Goal: Contribute content

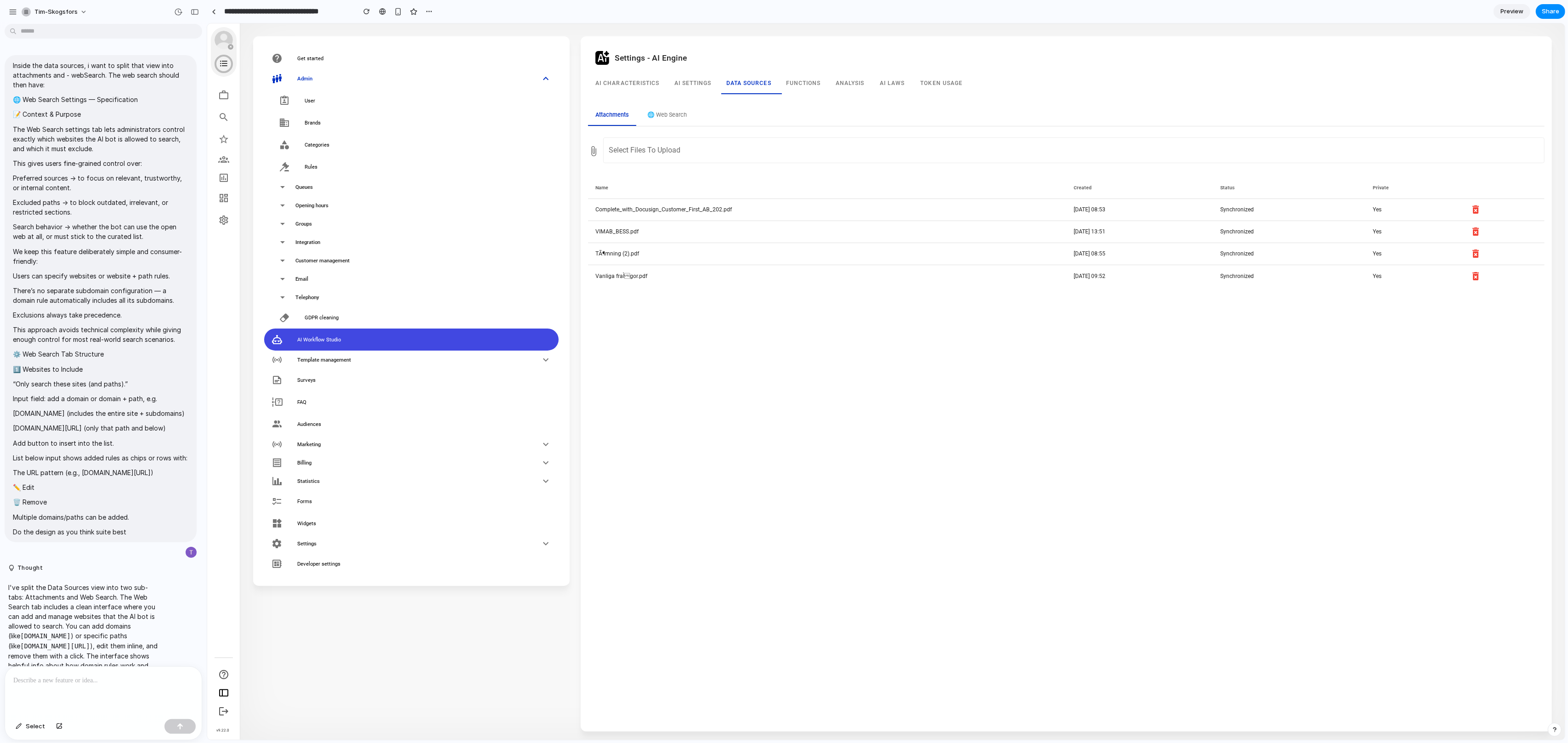
scroll to position [1948, 0]
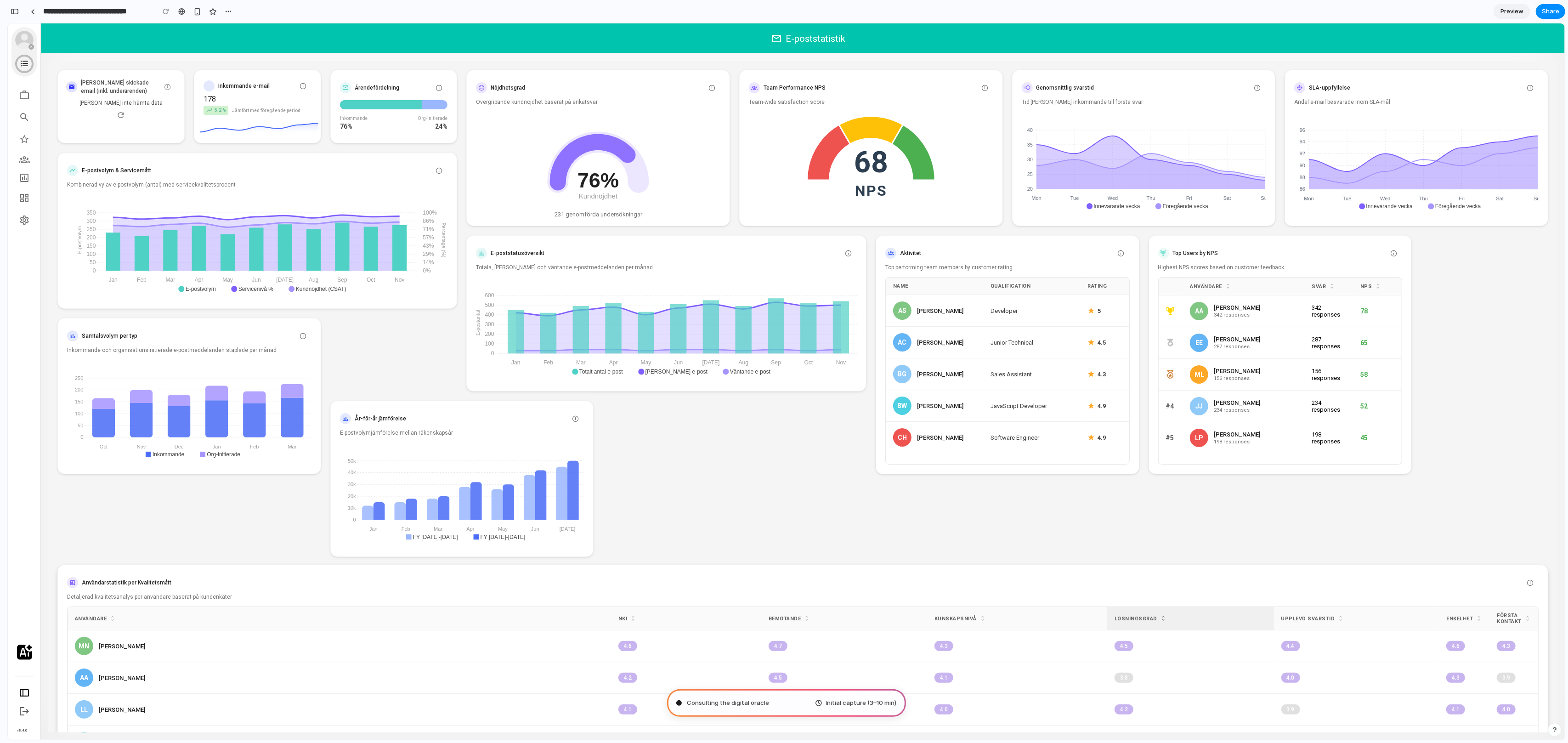
type input "**********"
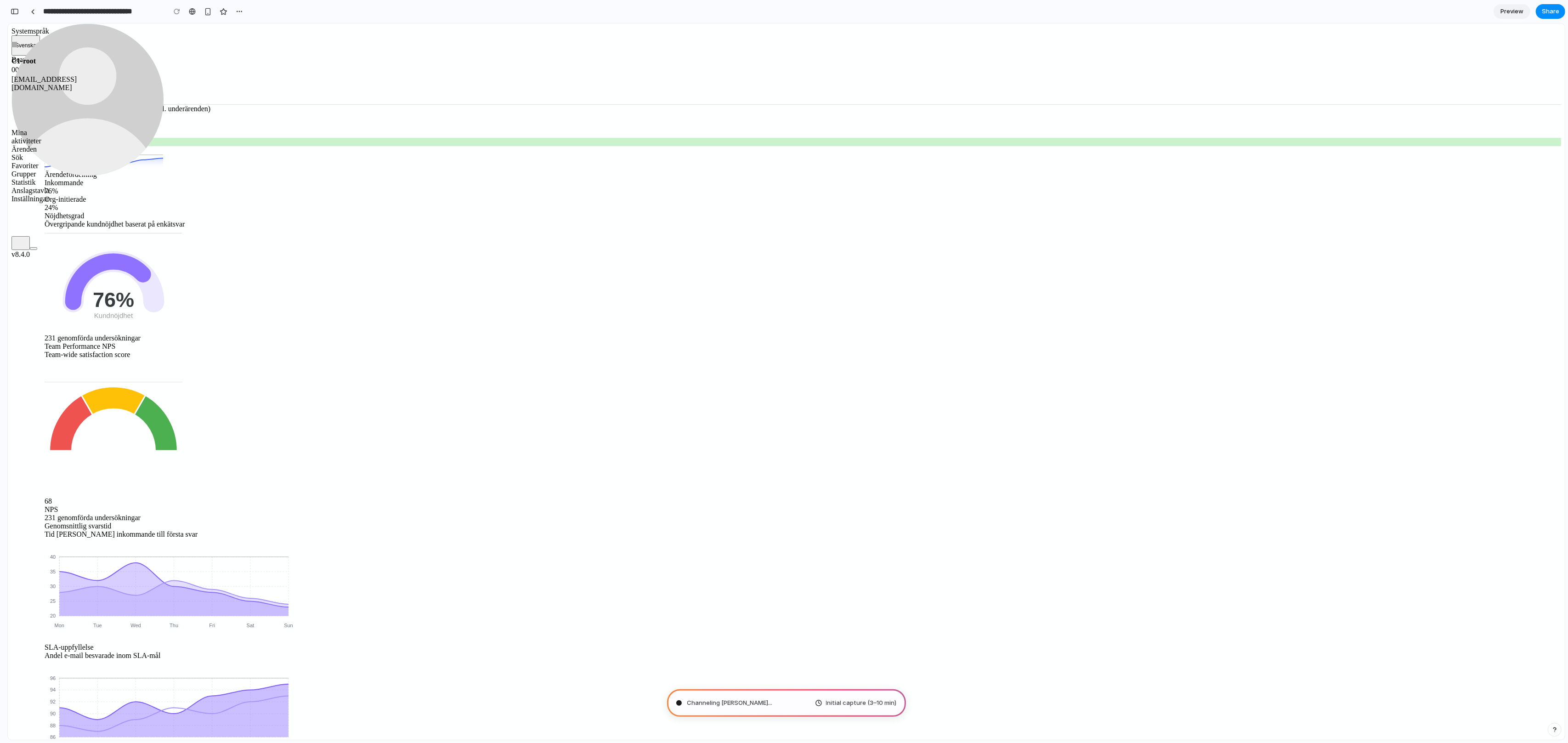
scroll to position [52, 0]
click at [13, 12] on div "button" at bounding box center [14, 11] width 8 height 7
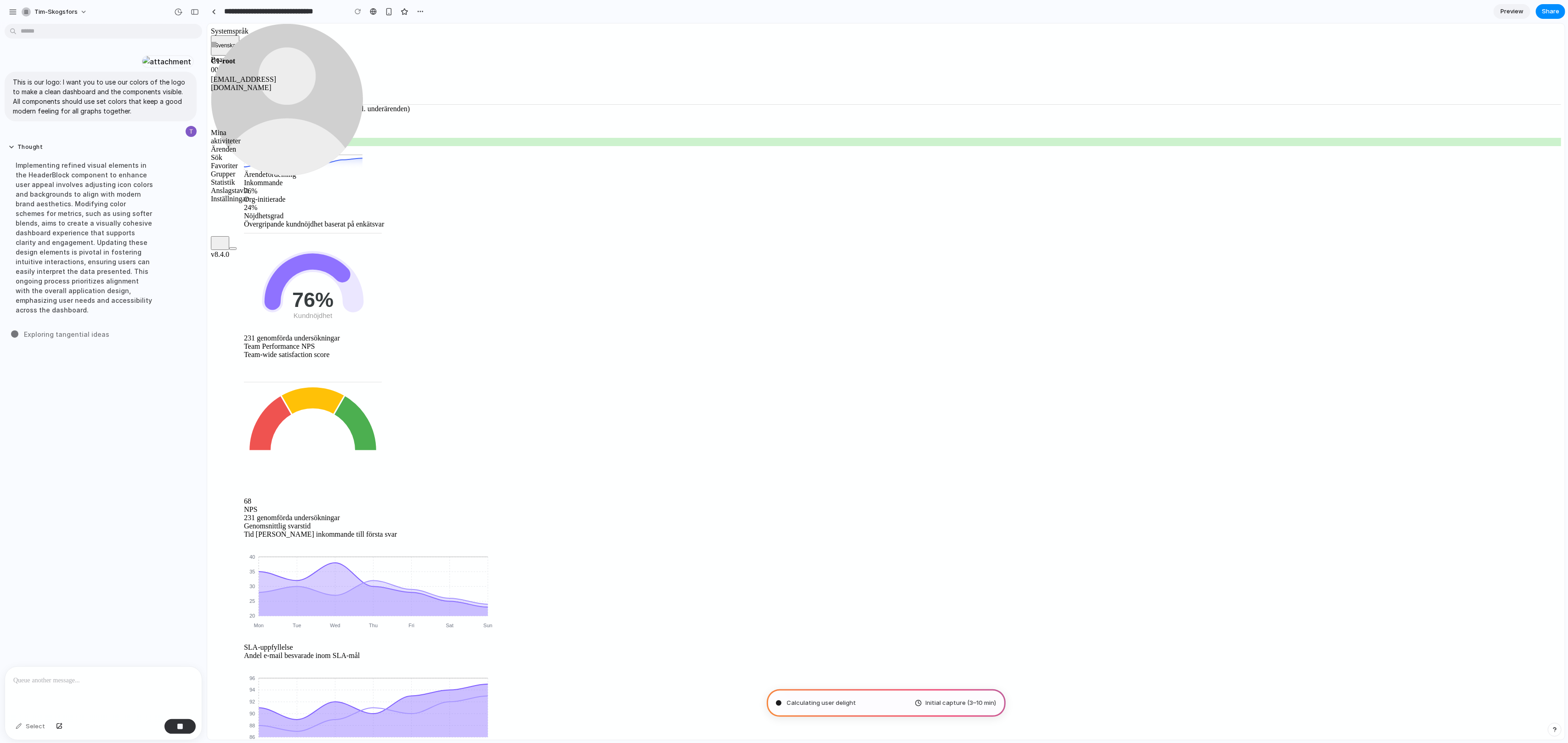
scroll to position [0, 0]
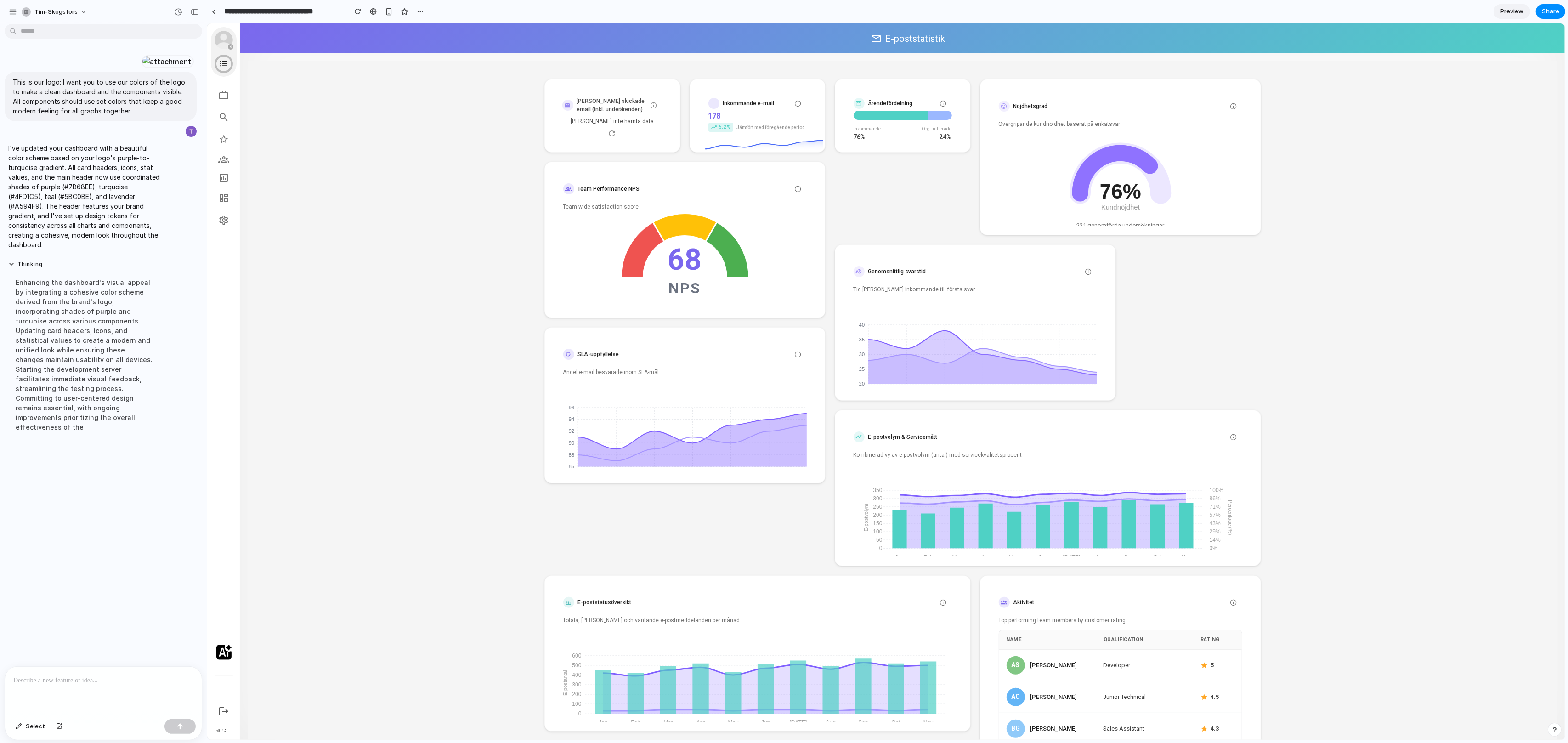
click at [77, 576] on div "This is our logo: I want you to use our colors of the logo to make a clean dash…" at bounding box center [101, 347] width 202 height 639
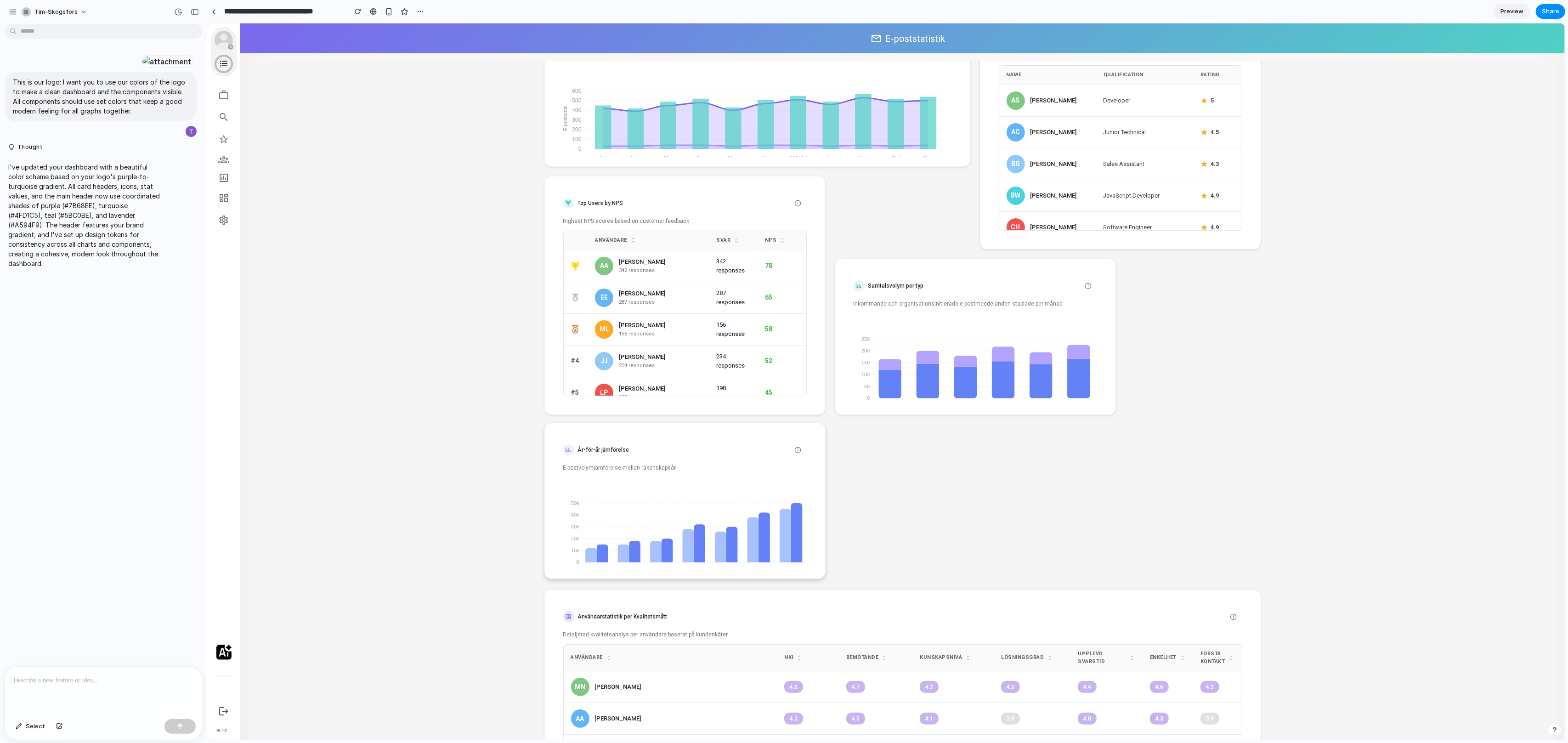
scroll to position [635, 0]
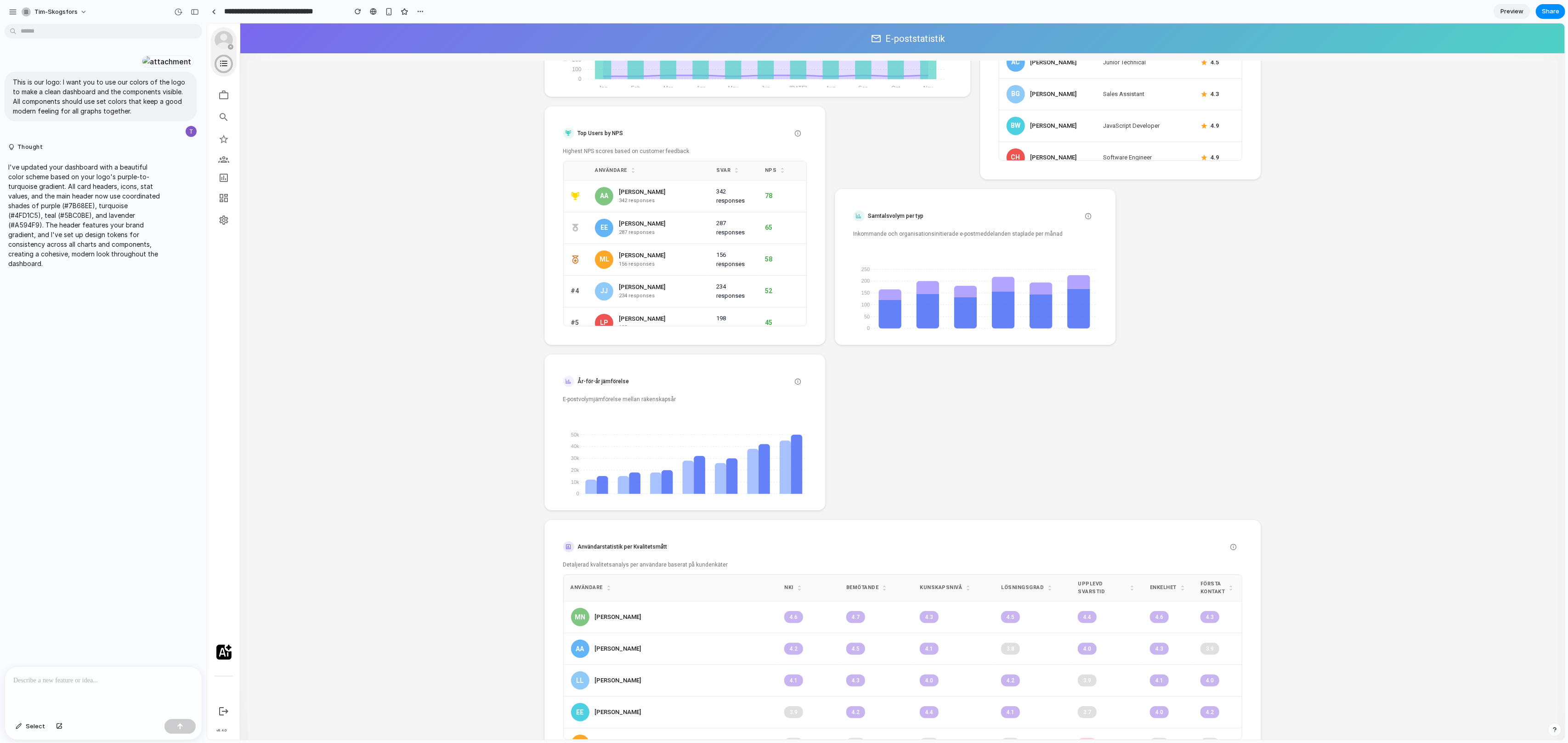
click at [144, 680] on p at bounding box center [103, 681] width 180 height 11
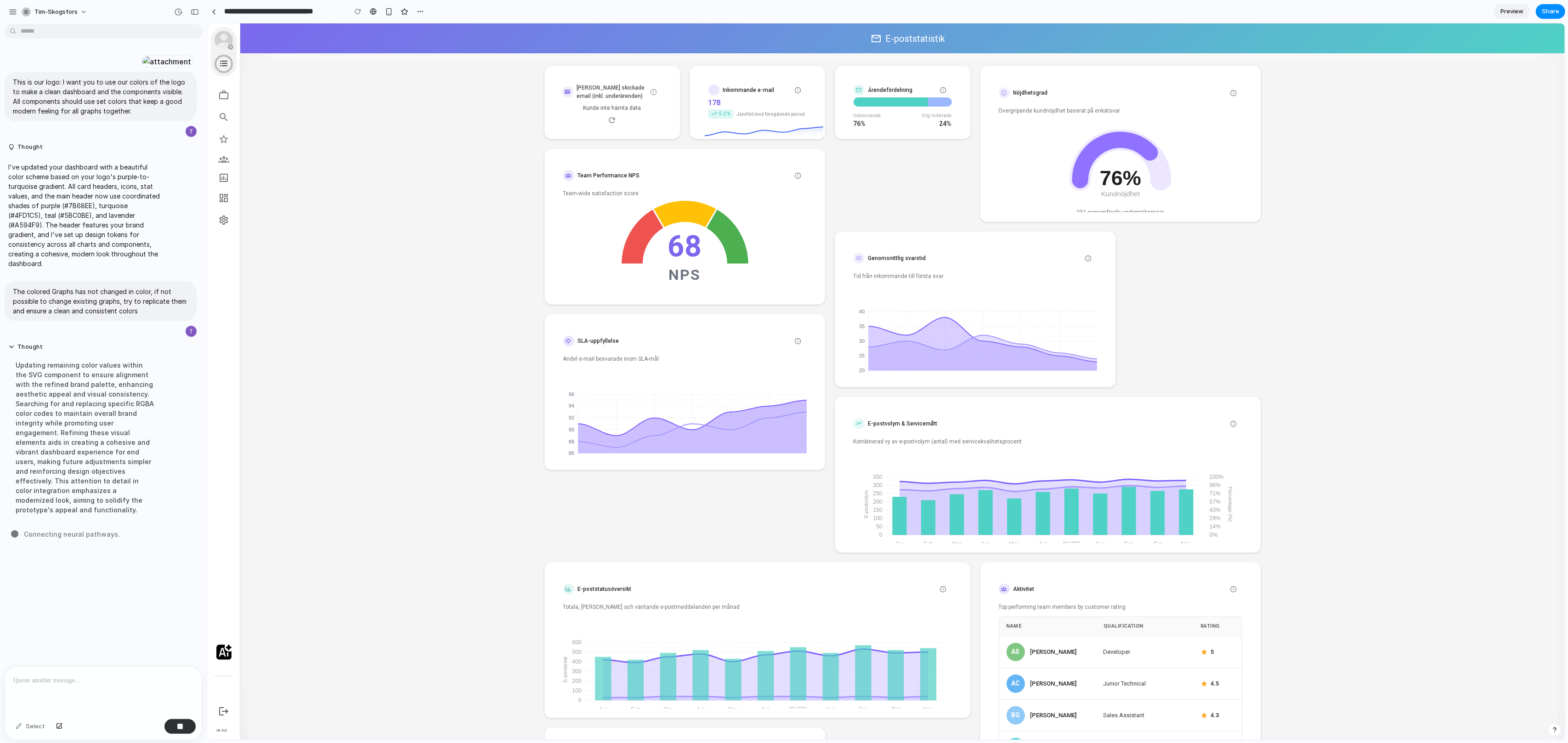
scroll to position [0, 0]
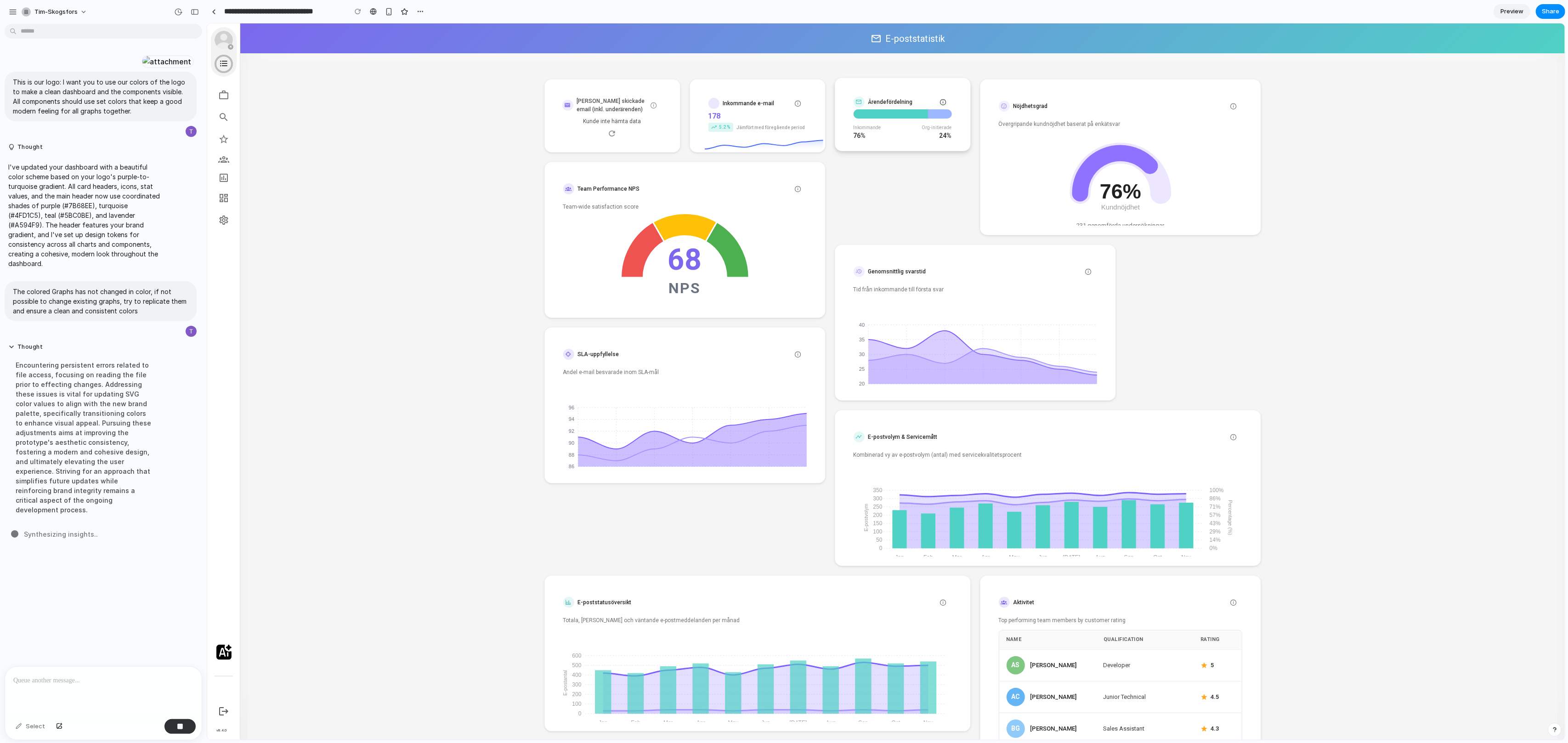
click at [941, 102] on icon at bounding box center [945, 102] width 12 height 8
click at [1230, 106] on icon at bounding box center [1235, 105] width 12 height 8
click at [525, 259] on div "Antal skickade email (inkl. underärenden) Kunde inte hämta data Inkommande e-ma…" at bounding box center [902, 419] width 1310 height 717
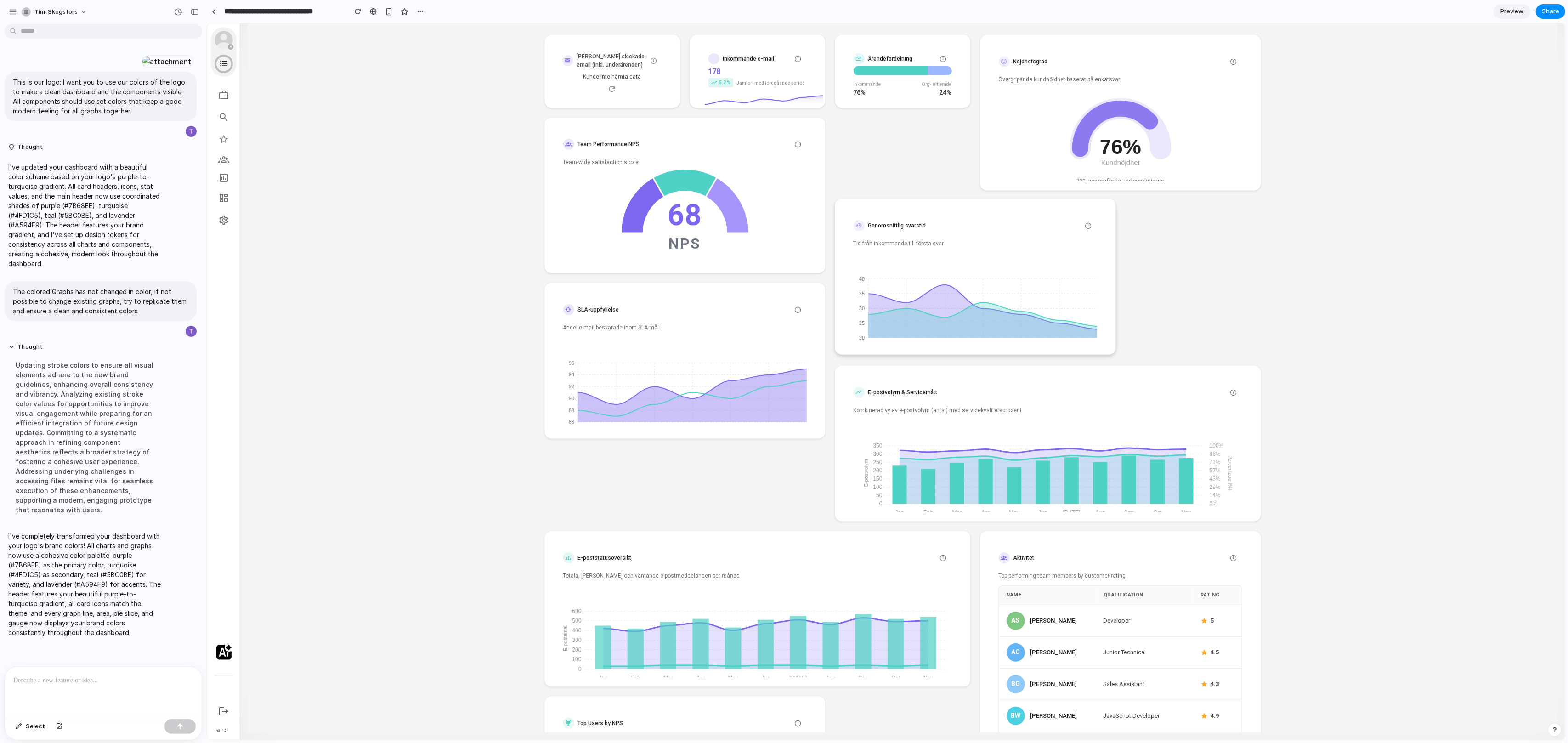
click at [985, 305] on foreignobject "Innevarande vecka Föregående vecka" at bounding box center [978, 312] width 251 height 105
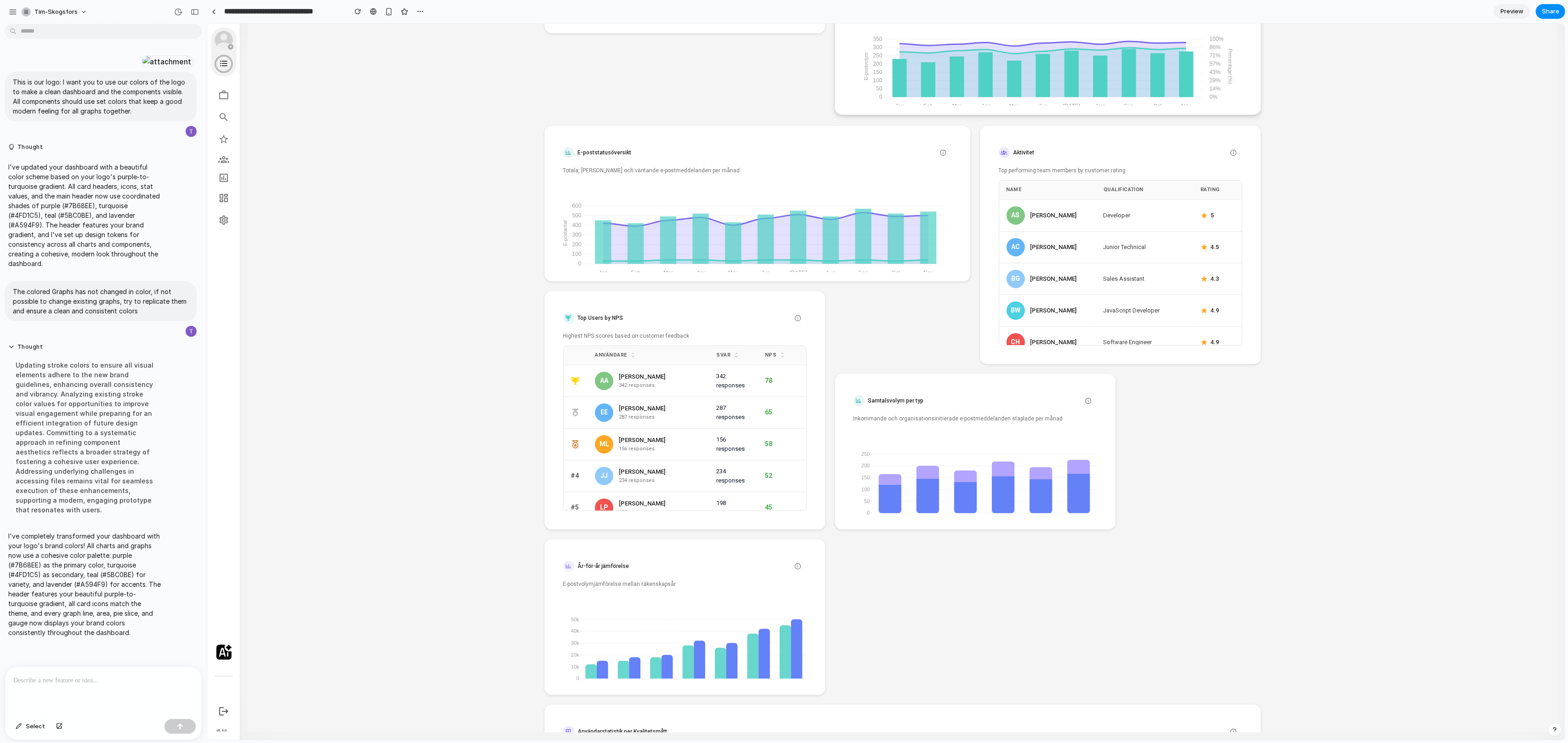
scroll to position [300, 0]
